Goal: Task Accomplishment & Management: Use online tool/utility

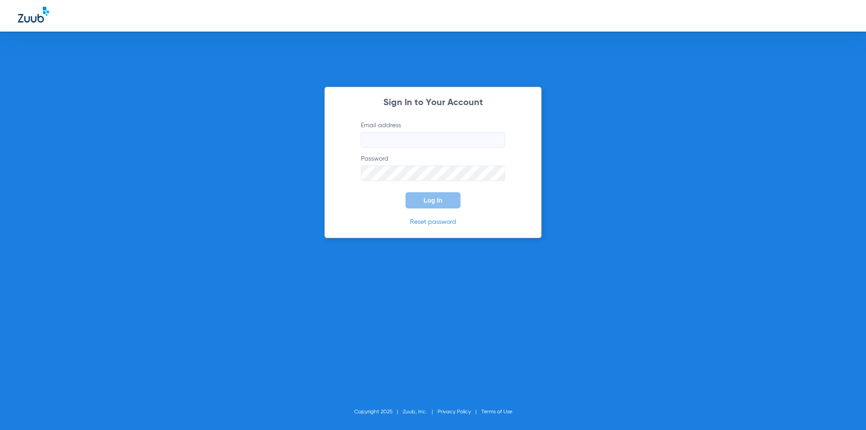
type input "referral@drmichaelnugent.com"
click at [343, 204] on div "Sign In to Your Account Email address referral@drmichaelnugent.com Password Log…" at bounding box center [433, 163] width 218 height 152
click at [417, 198] on button "Log In" at bounding box center [433, 200] width 55 height 16
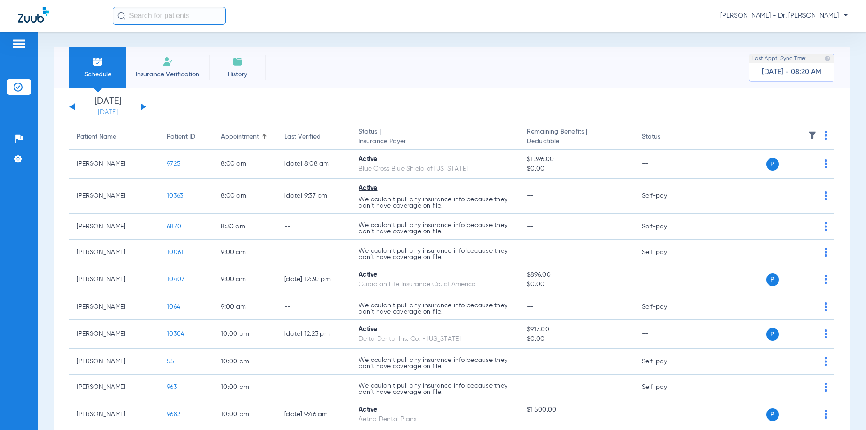
click at [116, 111] on link "[DATE]" at bounding box center [108, 112] width 54 height 9
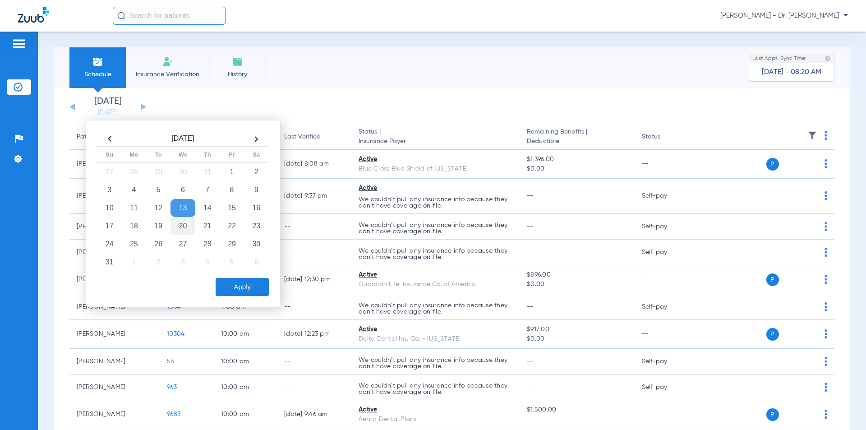
click at [181, 224] on td "20" at bounding box center [183, 226] width 24 height 18
click at [241, 295] on button "Apply" at bounding box center [242, 287] width 53 height 18
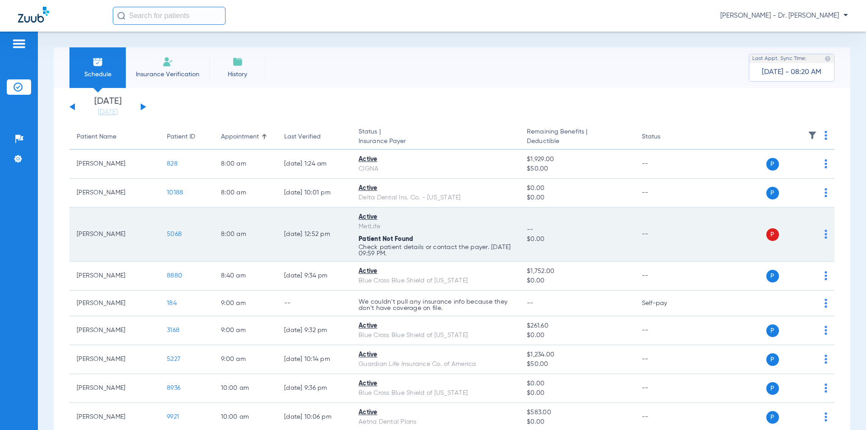
click at [176, 233] on span "5068" at bounding box center [174, 234] width 15 height 6
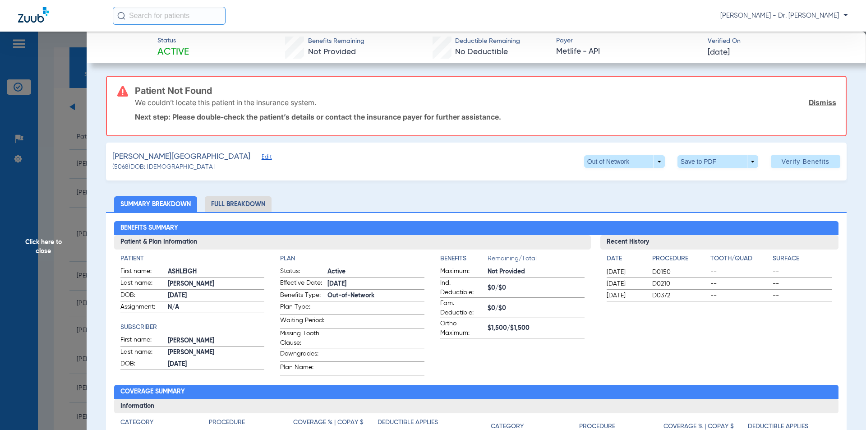
click at [262, 158] on span "Edit" at bounding box center [266, 158] width 8 height 9
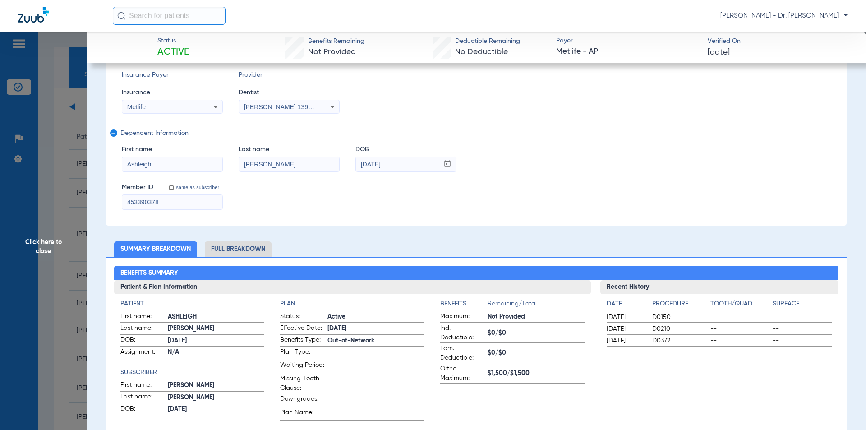
scroll to position [45, 0]
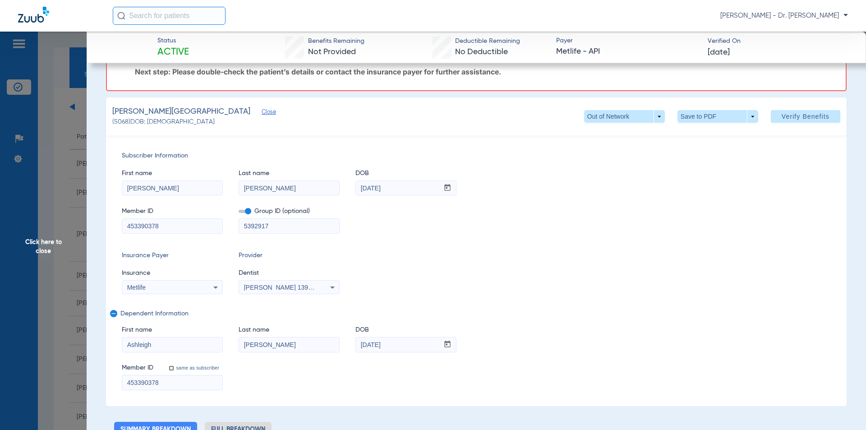
click at [557, 256] on div "Insurance Payer Insurance Metlife Provider Dentist Michael R. Nugent 1396853875" at bounding box center [476, 272] width 709 height 43
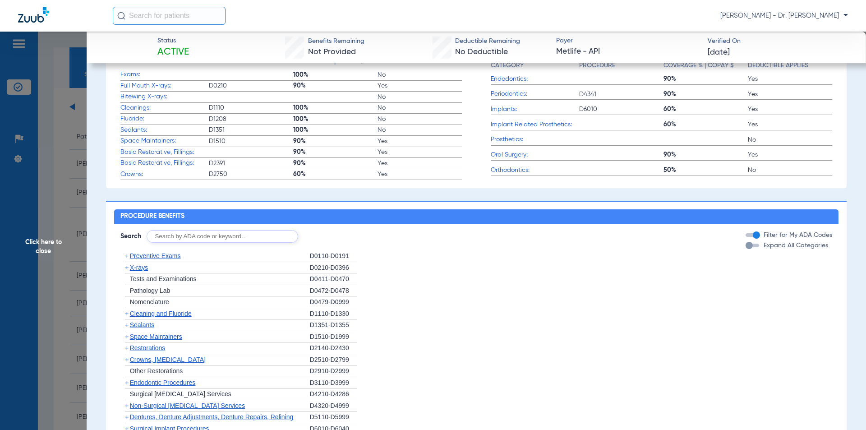
scroll to position [316, 0]
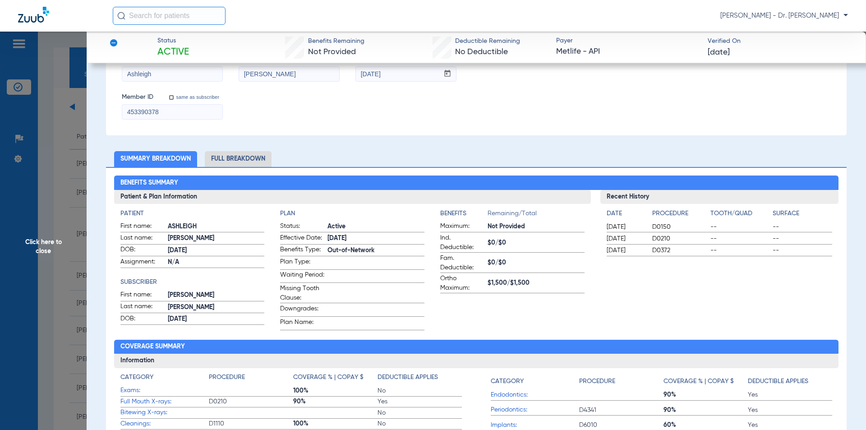
click at [243, 153] on li "Full Breakdown" at bounding box center [238, 159] width 67 height 16
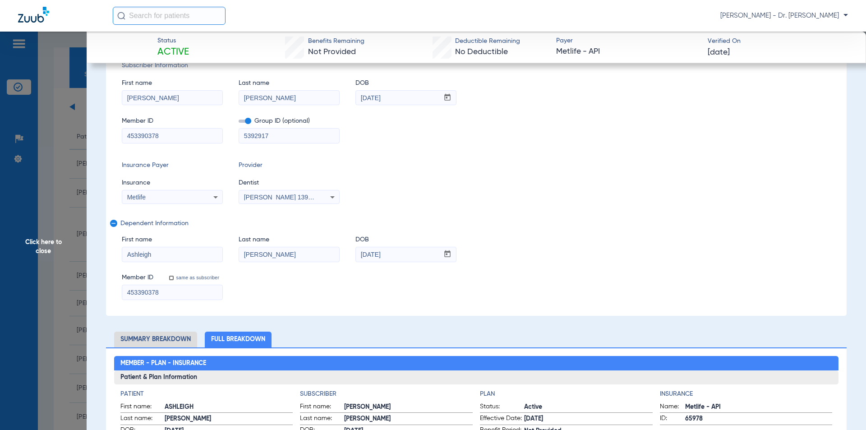
scroll to position [0, 0]
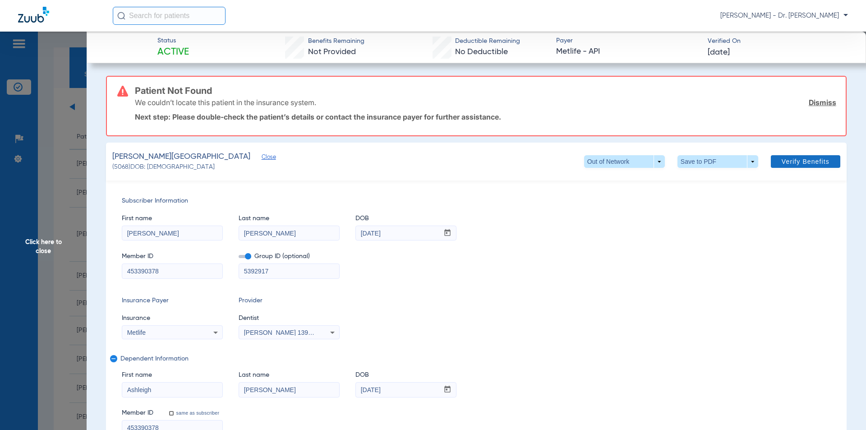
click at [782, 158] on span "Verify Benefits" at bounding box center [806, 161] width 48 height 7
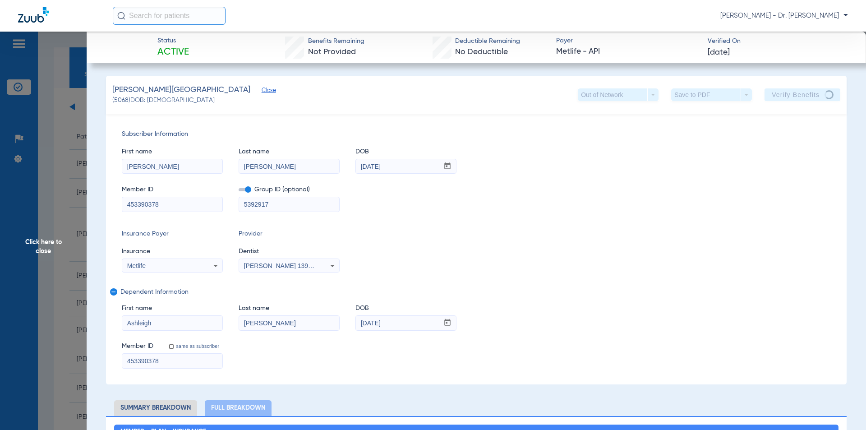
click at [215, 267] on icon at bounding box center [215, 265] width 11 height 11
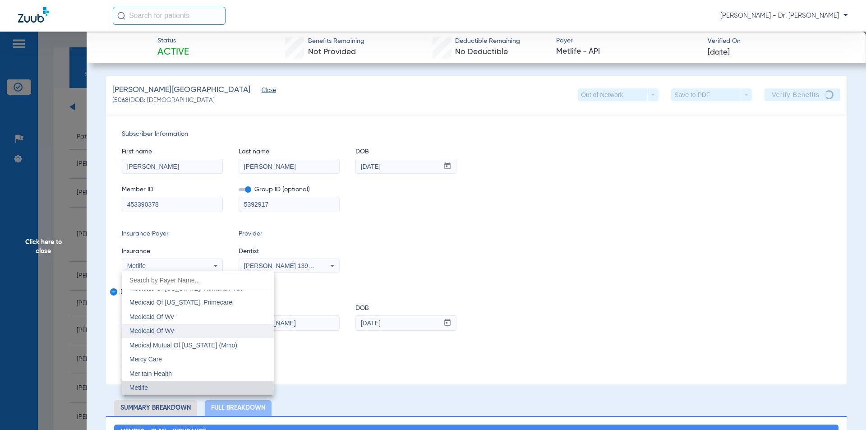
scroll to position [4446, 0]
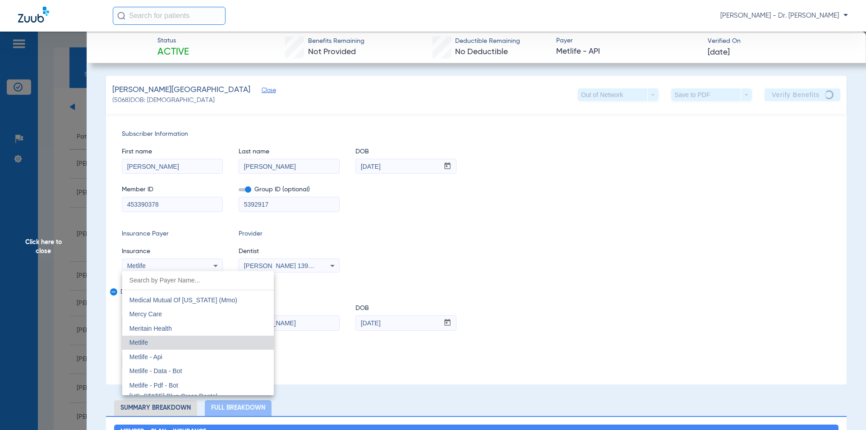
click at [491, 280] on div at bounding box center [433, 215] width 866 height 430
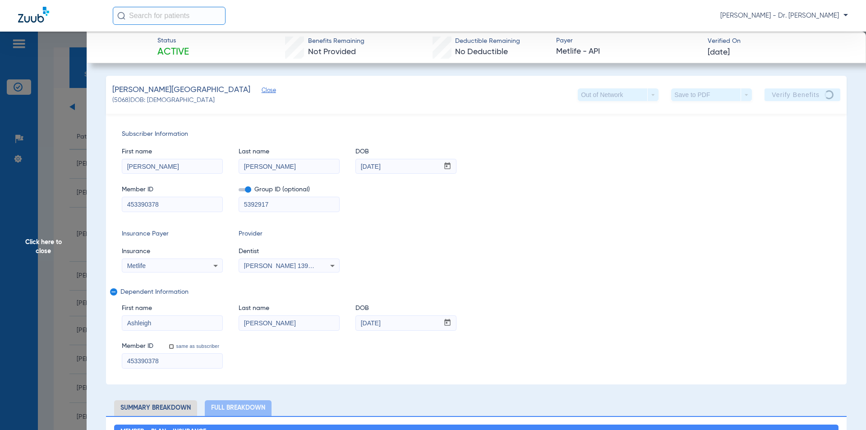
click at [52, 242] on span "Click here to close" at bounding box center [43, 247] width 87 height 430
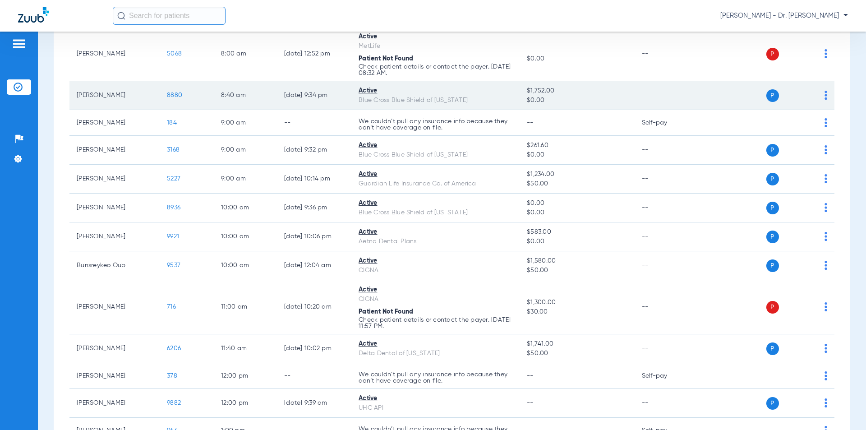
scroll to position [226, 0]
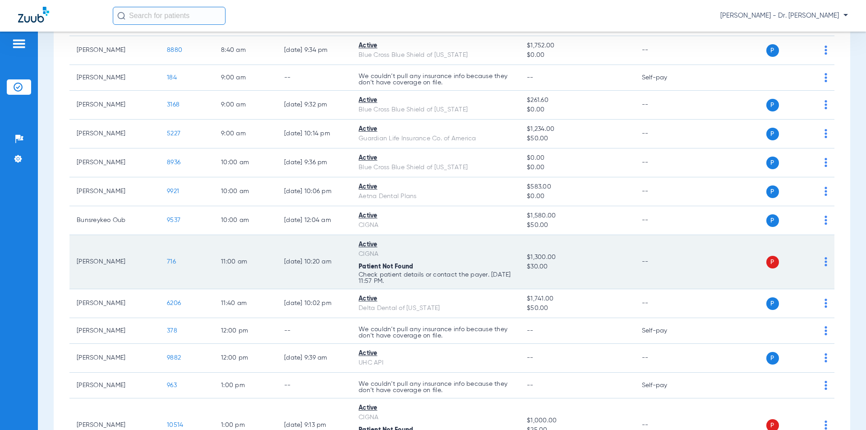
click at [168, 261] on span "716" at bounding box center [171, 262] width 9 height 6
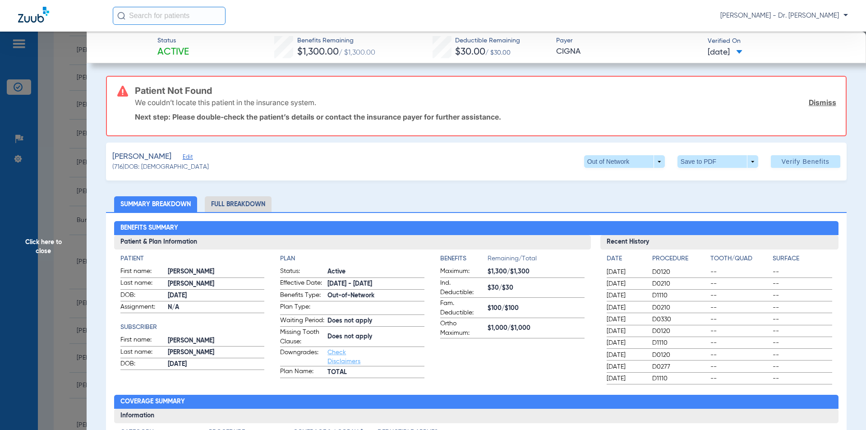
click at [187, 157] on span "Edit" at bounding box center [187, 158] width 8 height 9
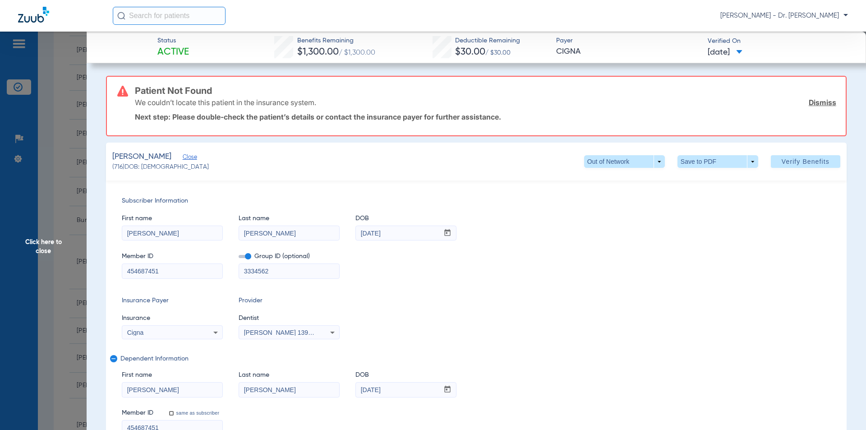
scroll to position [90, 0]
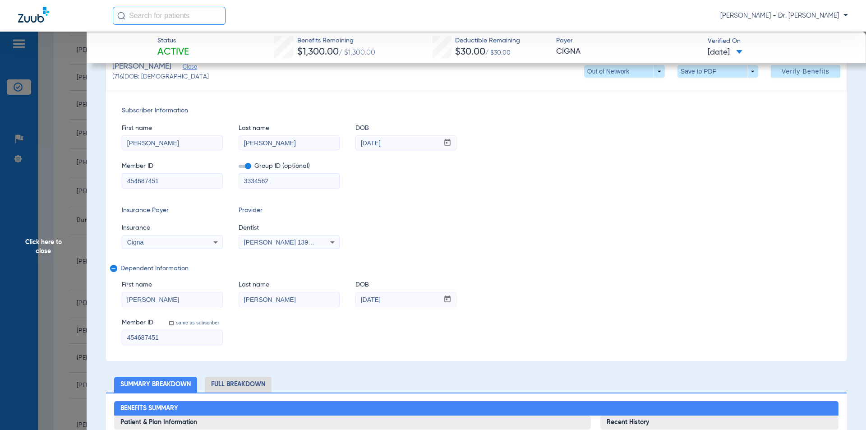
click at [182, 334] on input "454687451" at bounding box center [172, 337] width 100 height 14
drag, startPoint x: 112, startPoint y: 331, endPoint x: 66, endPoint y: 330, distance: 45.6
type input "U7964017102"
click at [172, 177] on input "454687451" at bounding box center [172, 181] width 100 height 14
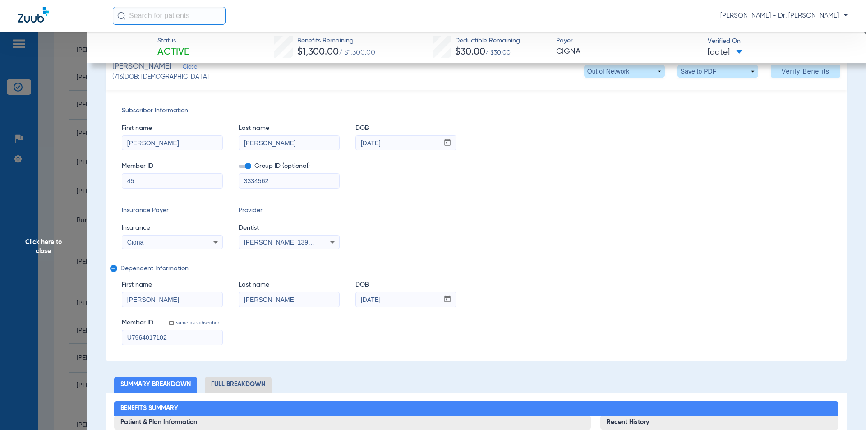
type input "4"
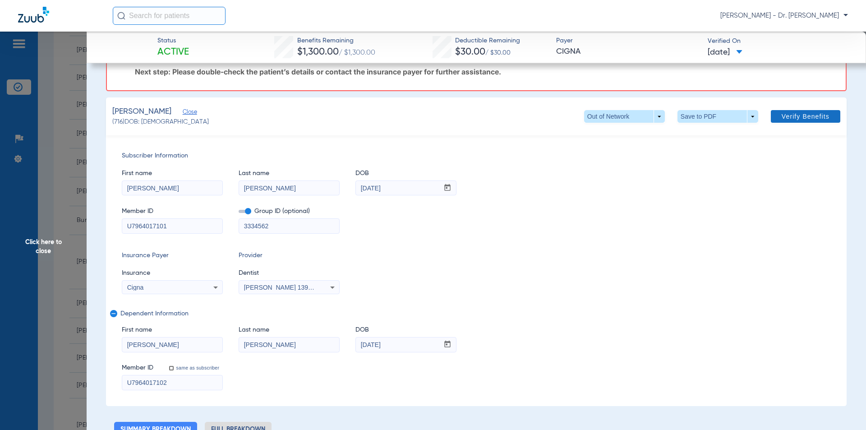
type input "U7964017101"
click at [790, 115] on span "Verify Benefits" at bounding box center [806, 116] width 48 height 7
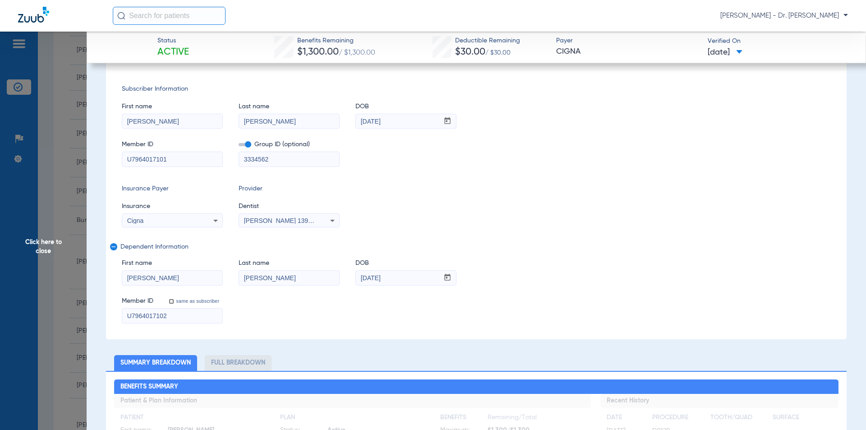
scroll to position [0, 0]
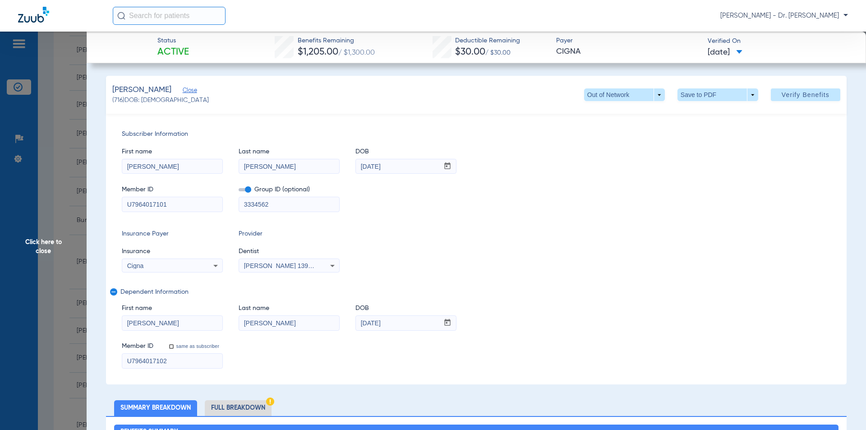
click at [40, 249] on span "Click here to close" at bounding box center [43, 247] width 87 height 430
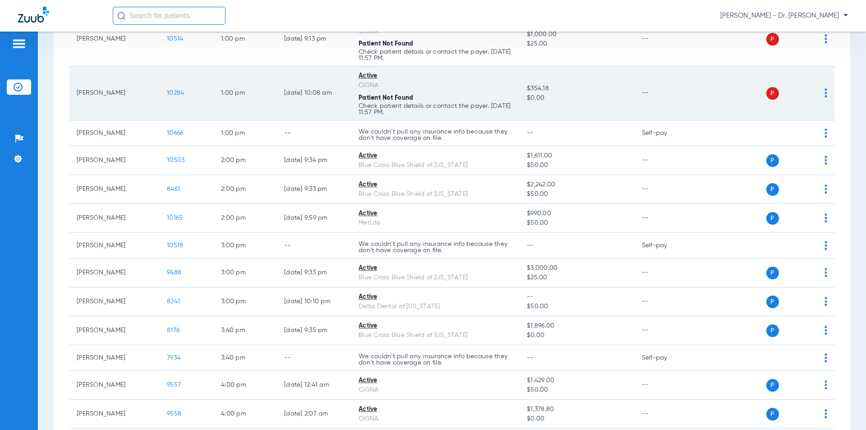
scroll to position [496, 0]
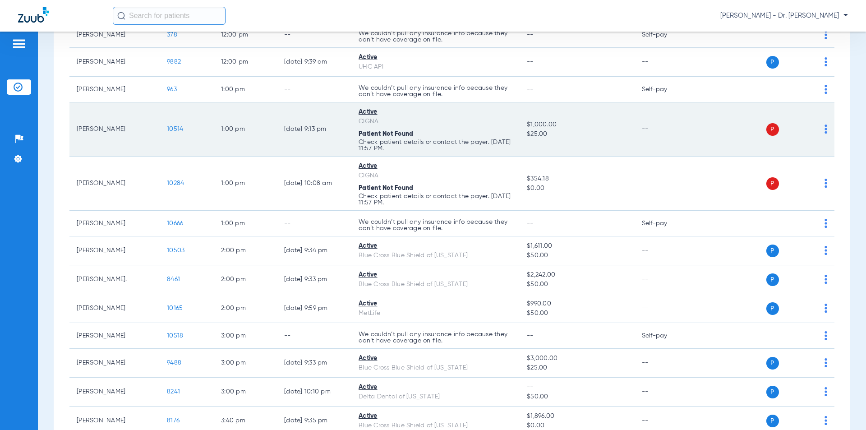
click at [172, 129] on span "10514" at bounding box center [175, 129] width 16 height 6
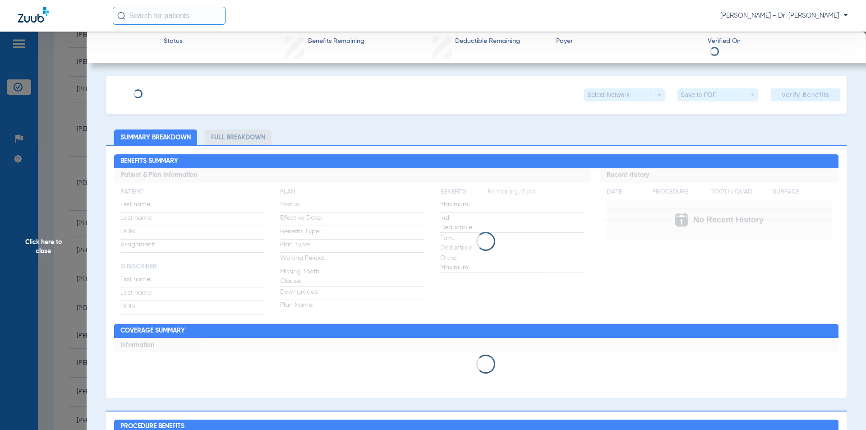
type input "[PERSON_NAME]"
type input "[DATE]"
type input "637649913"
type input "3190536"
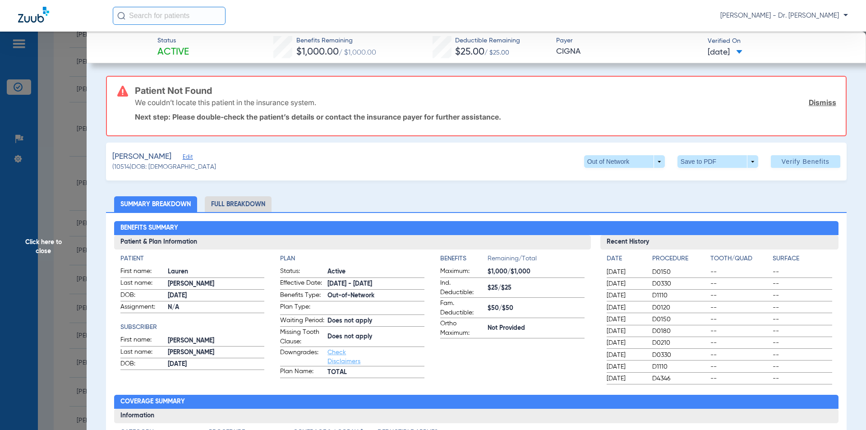
click at [190, 157] on span "Edit" at bounding box center [187, 158] width 8 height 9
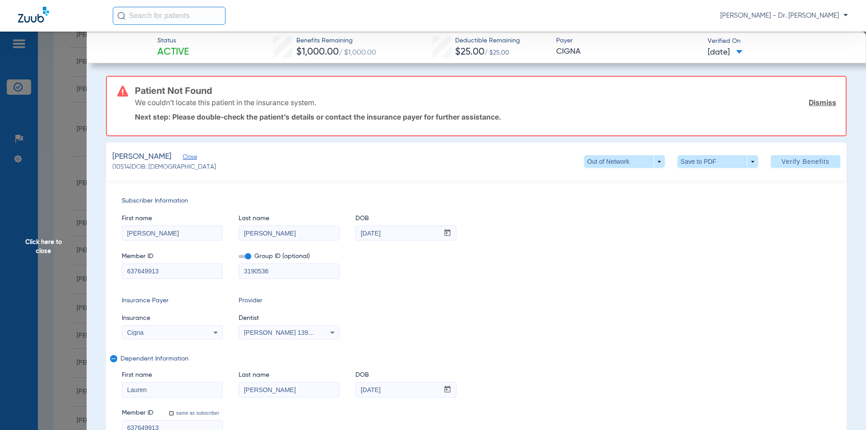
click at [139, 273] on input "637649913" at bounding box center [172, 271] width 100 height 14
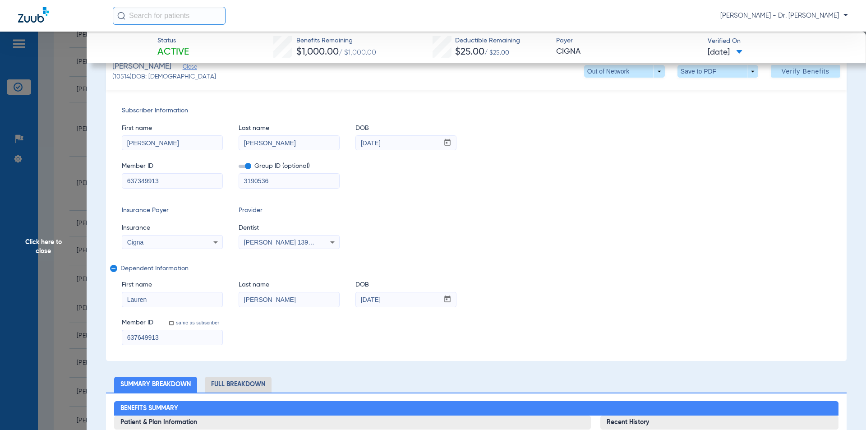
type input "637349913"
click at [139, 338] on input "637649913" at bounding box center [172, 337] width 100 height 14
type input "637349913"
click at [528, 268] on span "Dependent Information" at bounding box center [474, 268] width 709 height 7
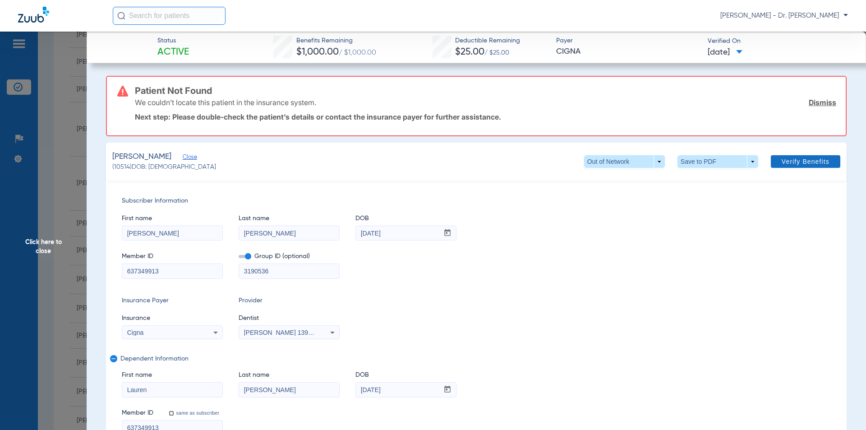
click at [787, 162] on span "Verify Benefits" at bounding box center [806, 161] width 48 height 7
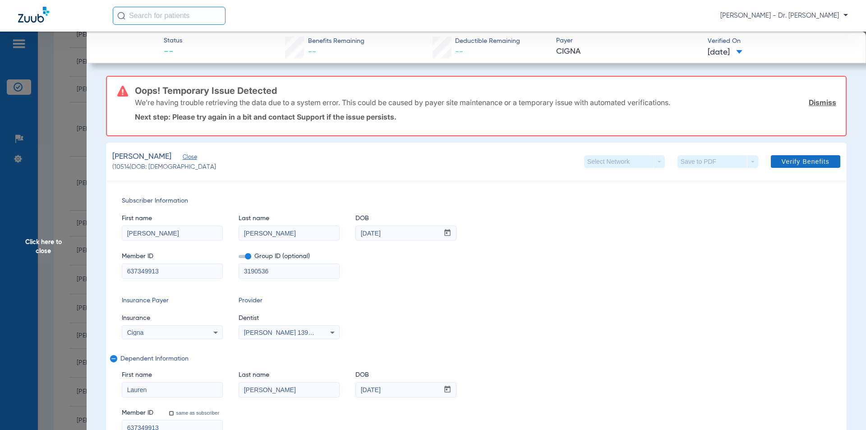
click at [783, 162] on span "Verify Benefits" at bounding box center [806, 161] width 48 height 7
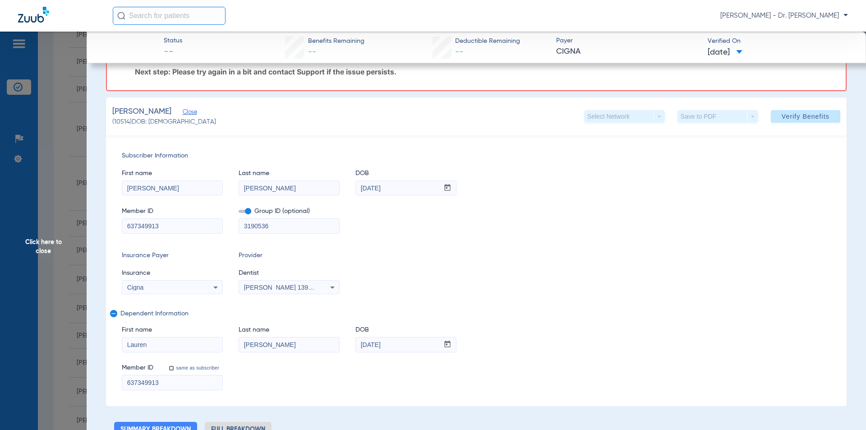
click at [46, 245] on span "Click here to close" at bounding box center [43, 247] width 87 height 430
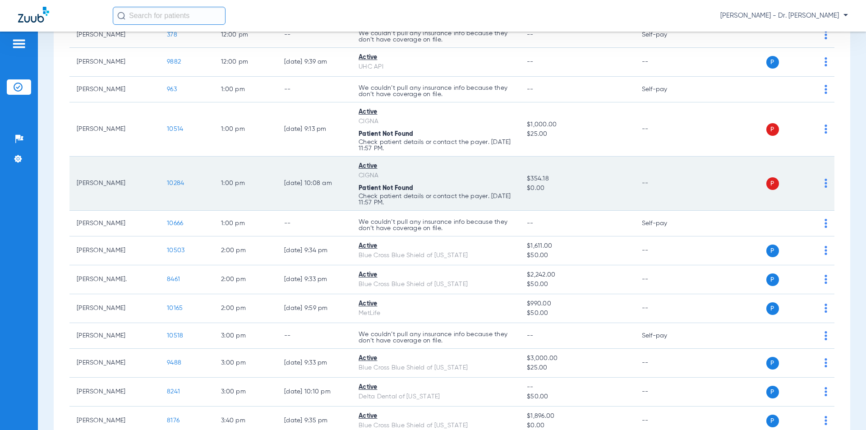
click at [181, 185] on span "10284" at bounding box center [175, 183] width 17 height 6
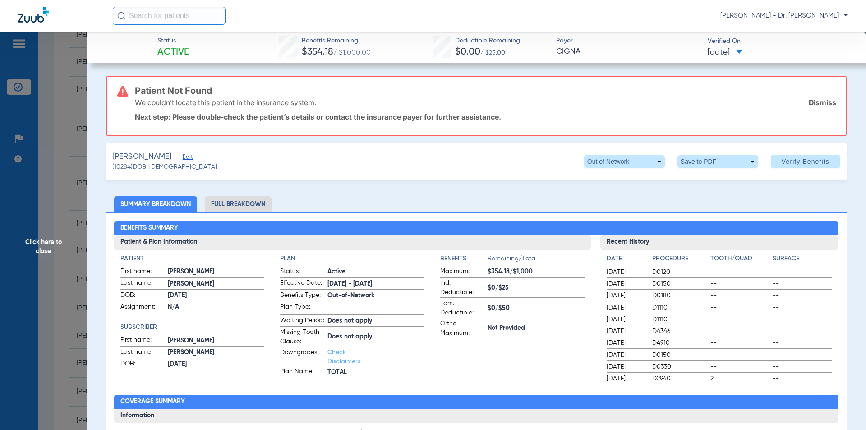
click at [191, 157] on span "Edit" at bounding box center [187, 158] width 8 height 9
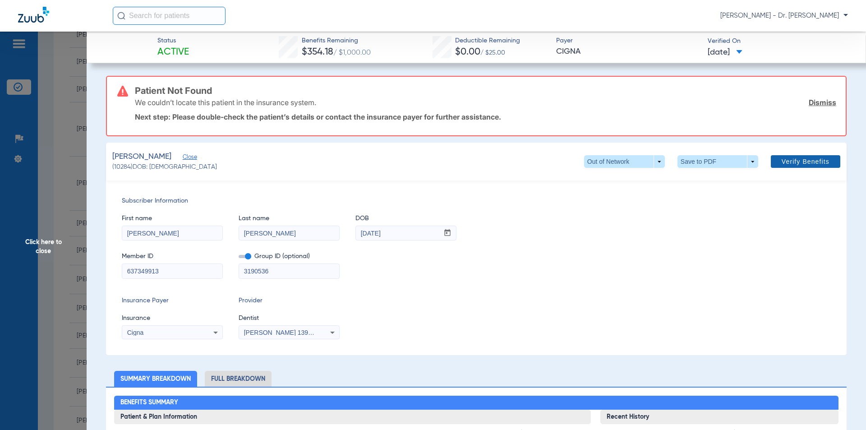
click at [782, 158] on span "Verify Benefits" at bounding box center [806, 161] width 48 height 7
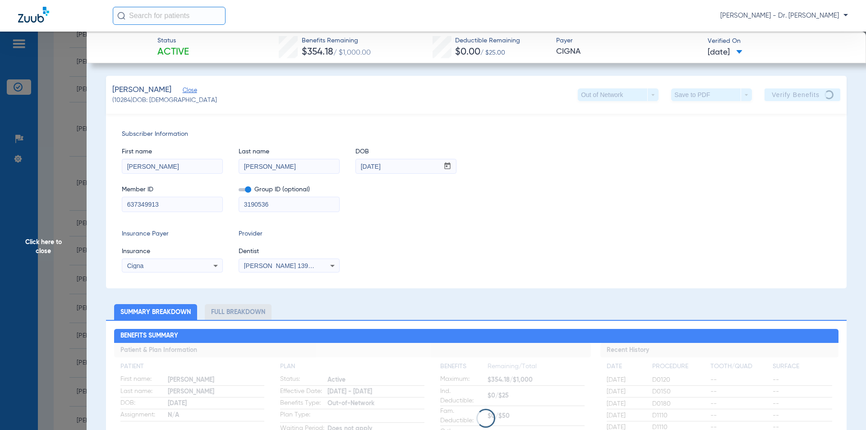
click at [567, 241] on div "Insurance Payer Insurance Cigna Provider Dentist [PERSON_NAME] 1396853875" at bounding box center [476, 250] width 709 height 43
